Goal: Task Accomplishment & Management: Manage account settings

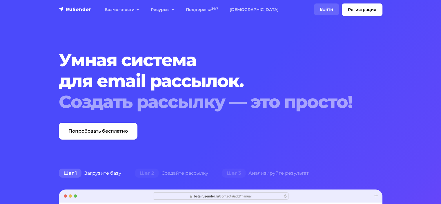
click at [333, 8] on link "Войти" at bounding box center [326, 9] width 25 height 12
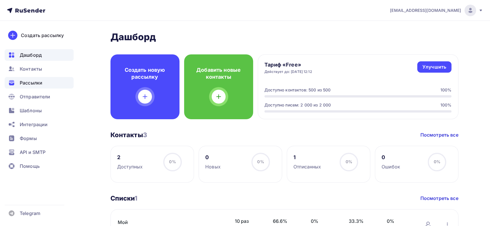
click at [32, 82] on span "Рассылки" at bounding box center [31, 82] width 23 height 7
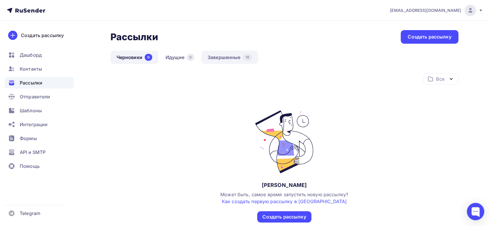
click at [213, 60] on link "Завершенные 18" at bounding box center [229, 57] width 57 height 13
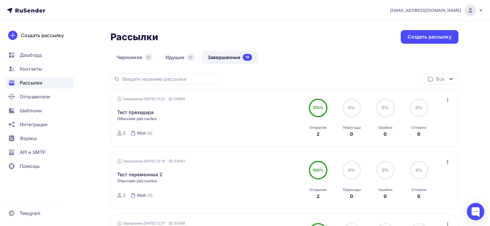
click at [445, 101] on icon "button" at bounding box center [447, 100] width 7 height 7
